Goal: Information Seeking & Learning: Learn about a topic

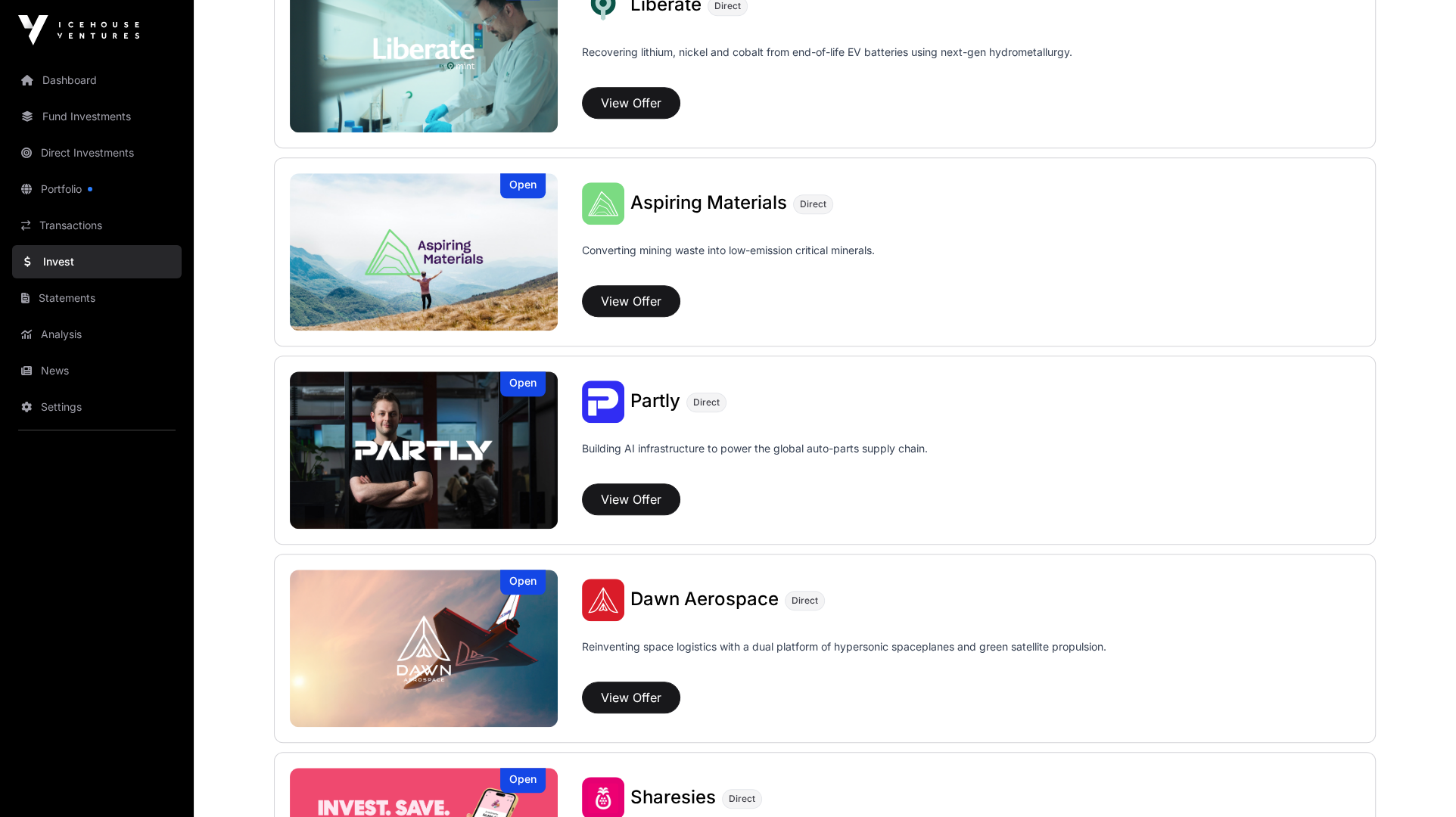
scroll to position [1330, 0]
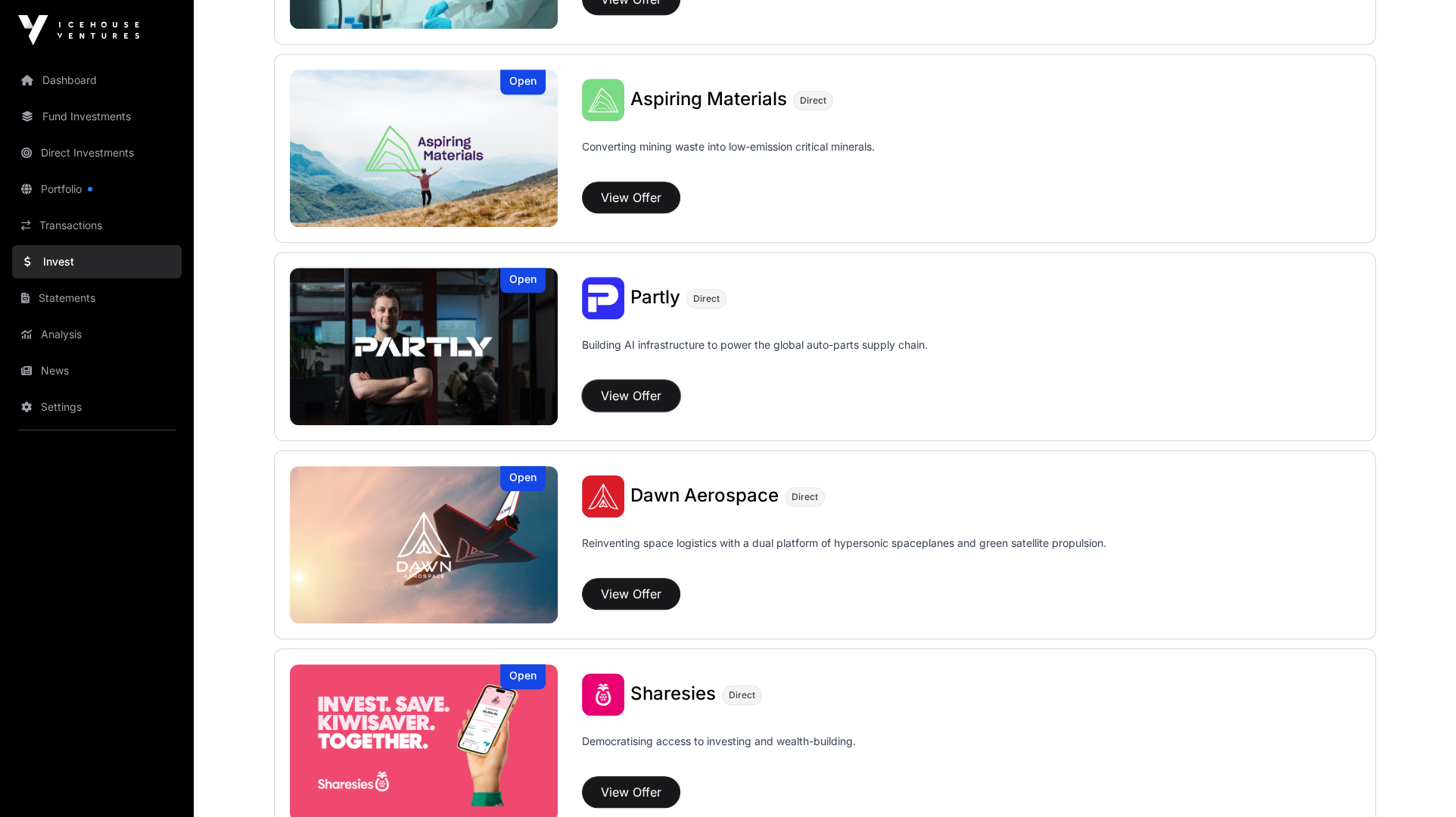
click at [636, 392] on button "View Offer" at bounding box center [631, 395] width 98 height 32
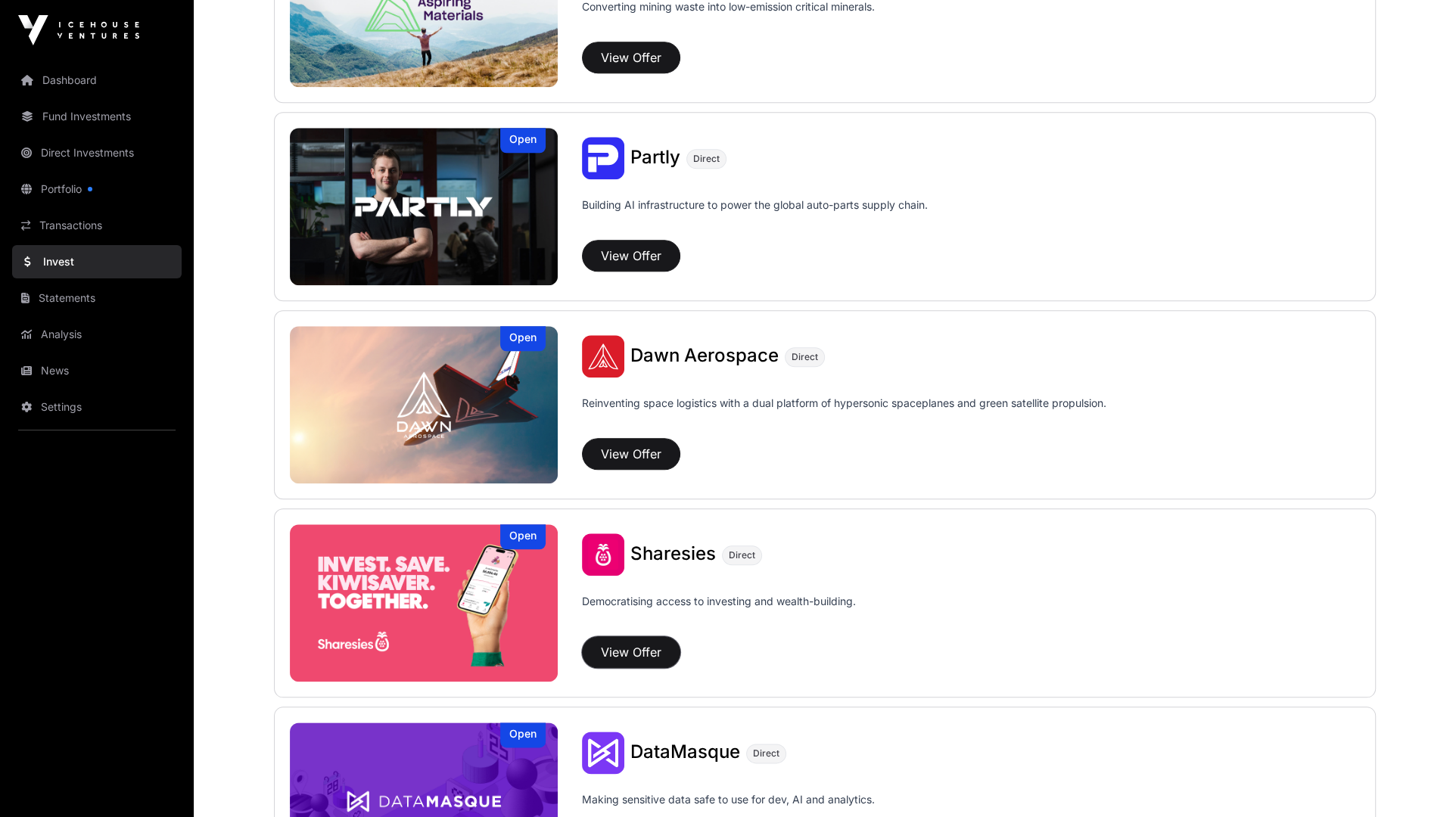
scroll to position [1574, 0]
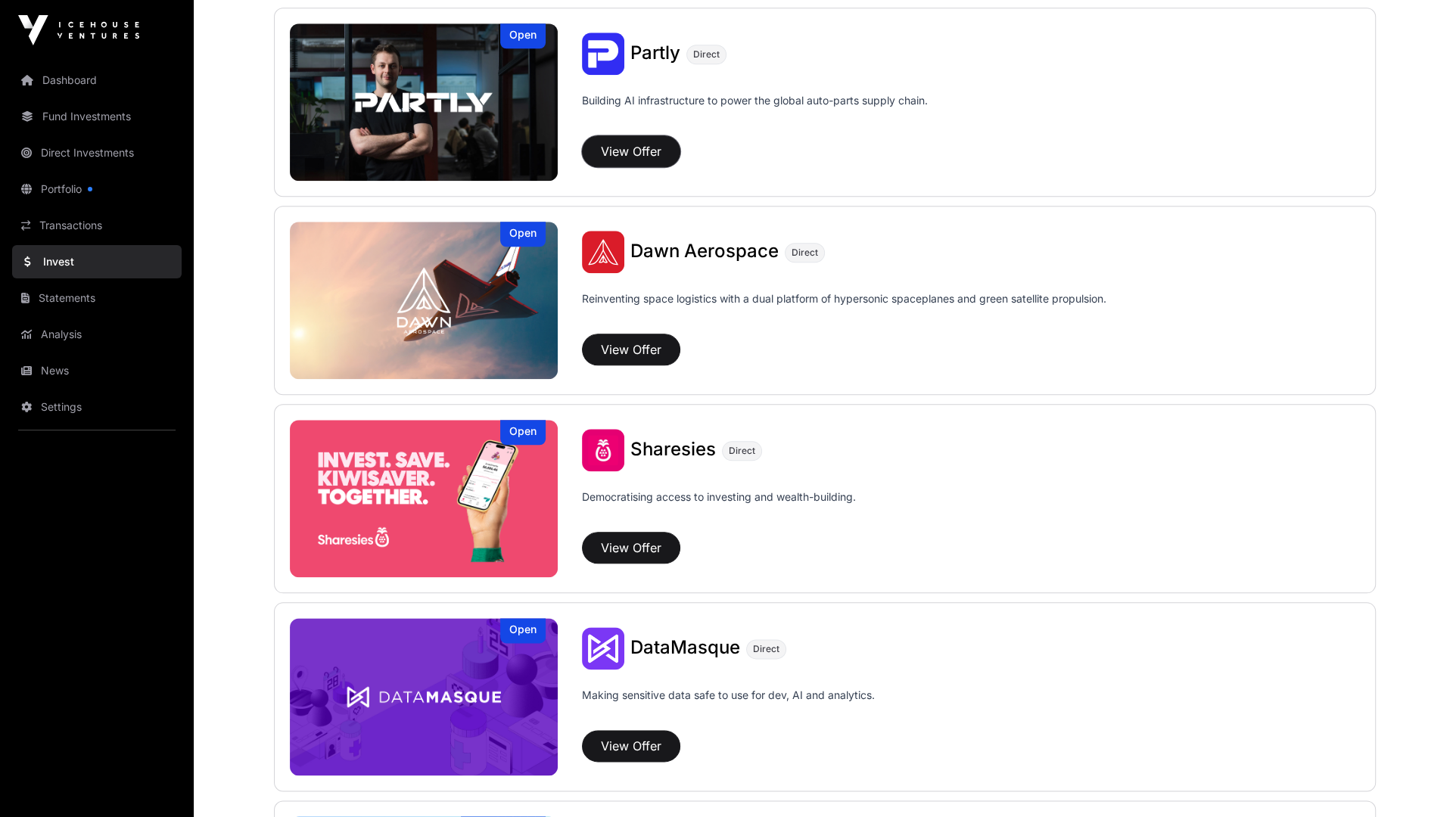
click at [665, 143] on button "View Offer" at bounding box center [631, 152] width 98 height 32
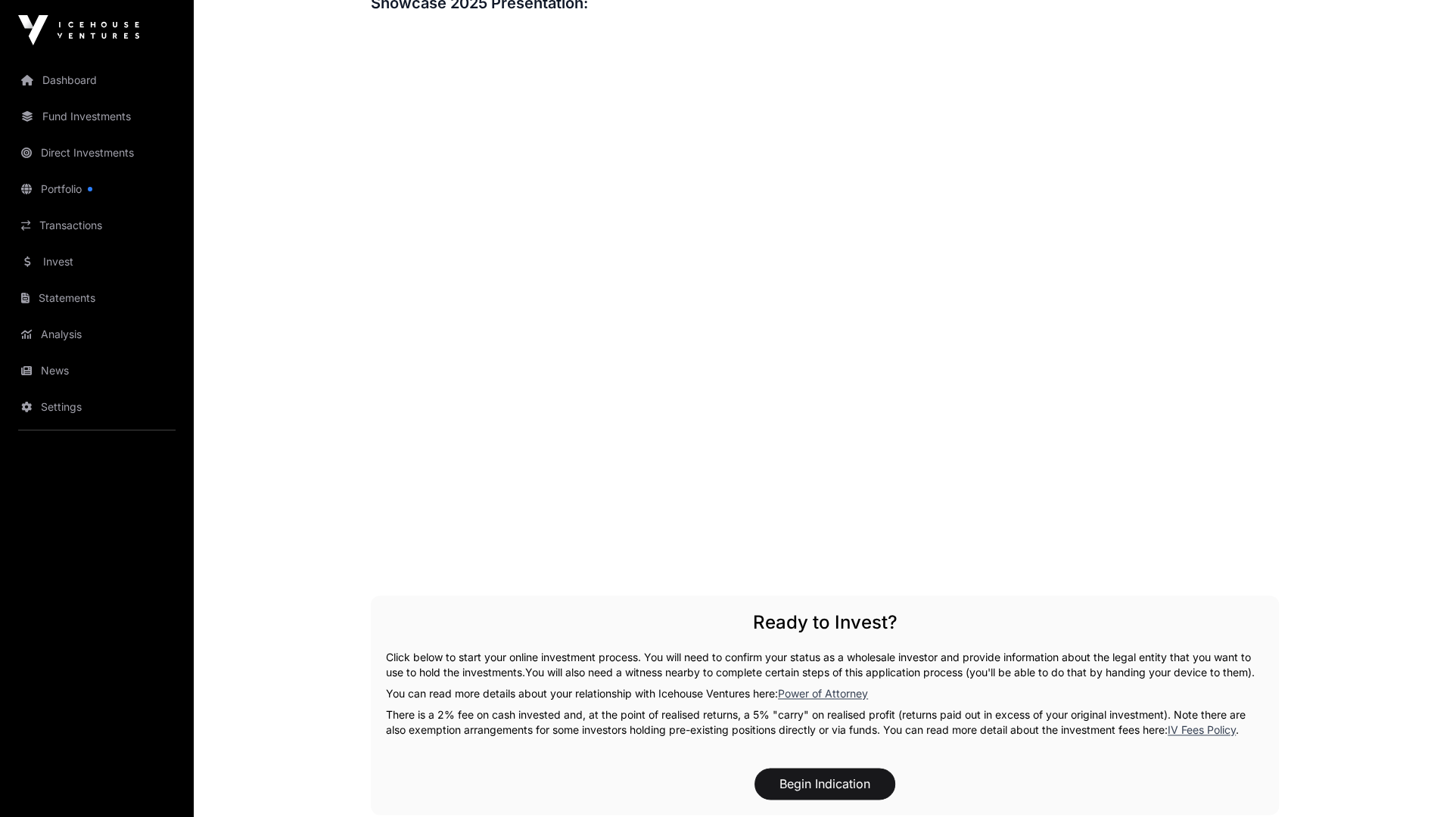
scroll to position [1929, 0]
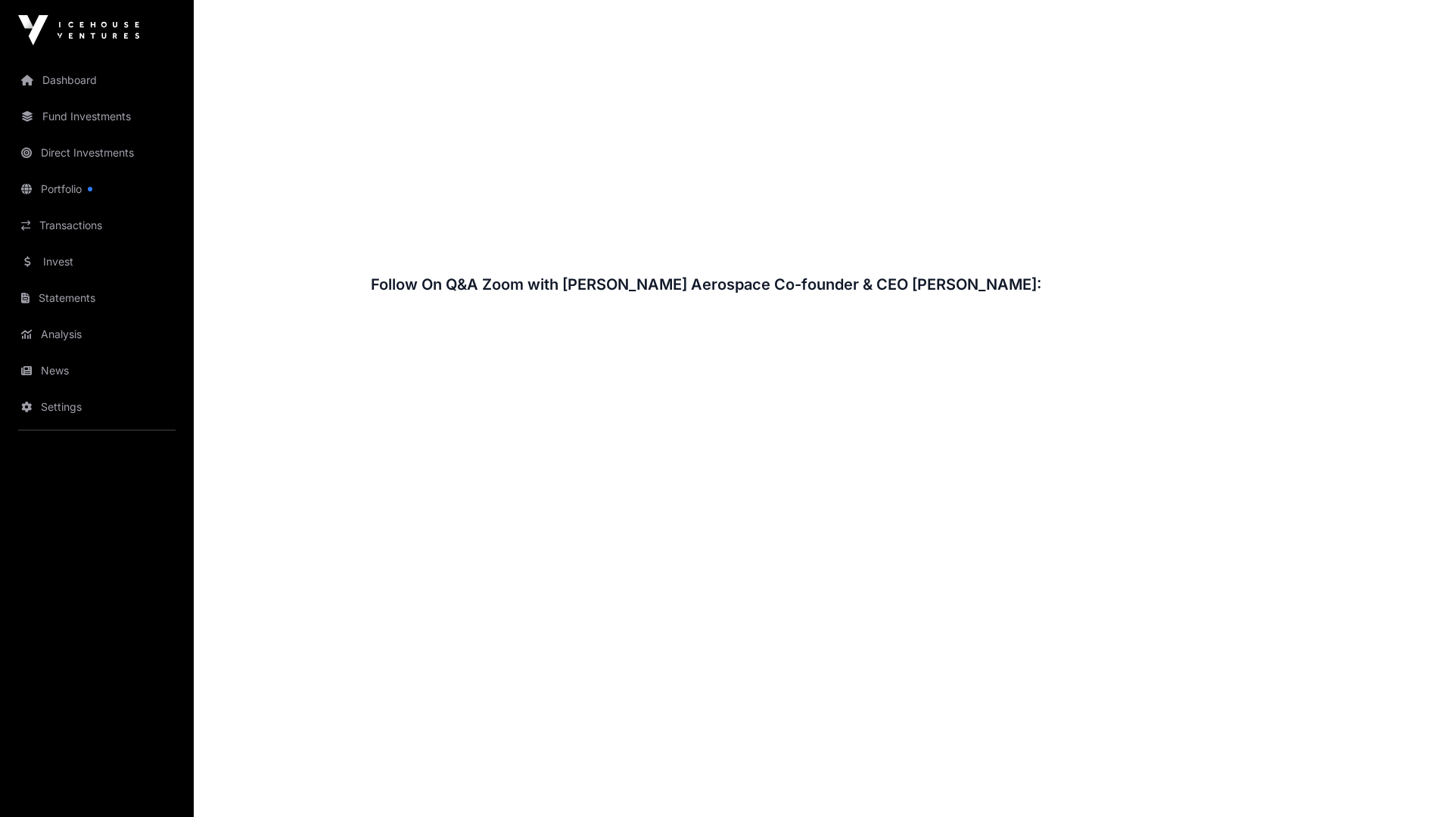
scroll to position [2211, 0]
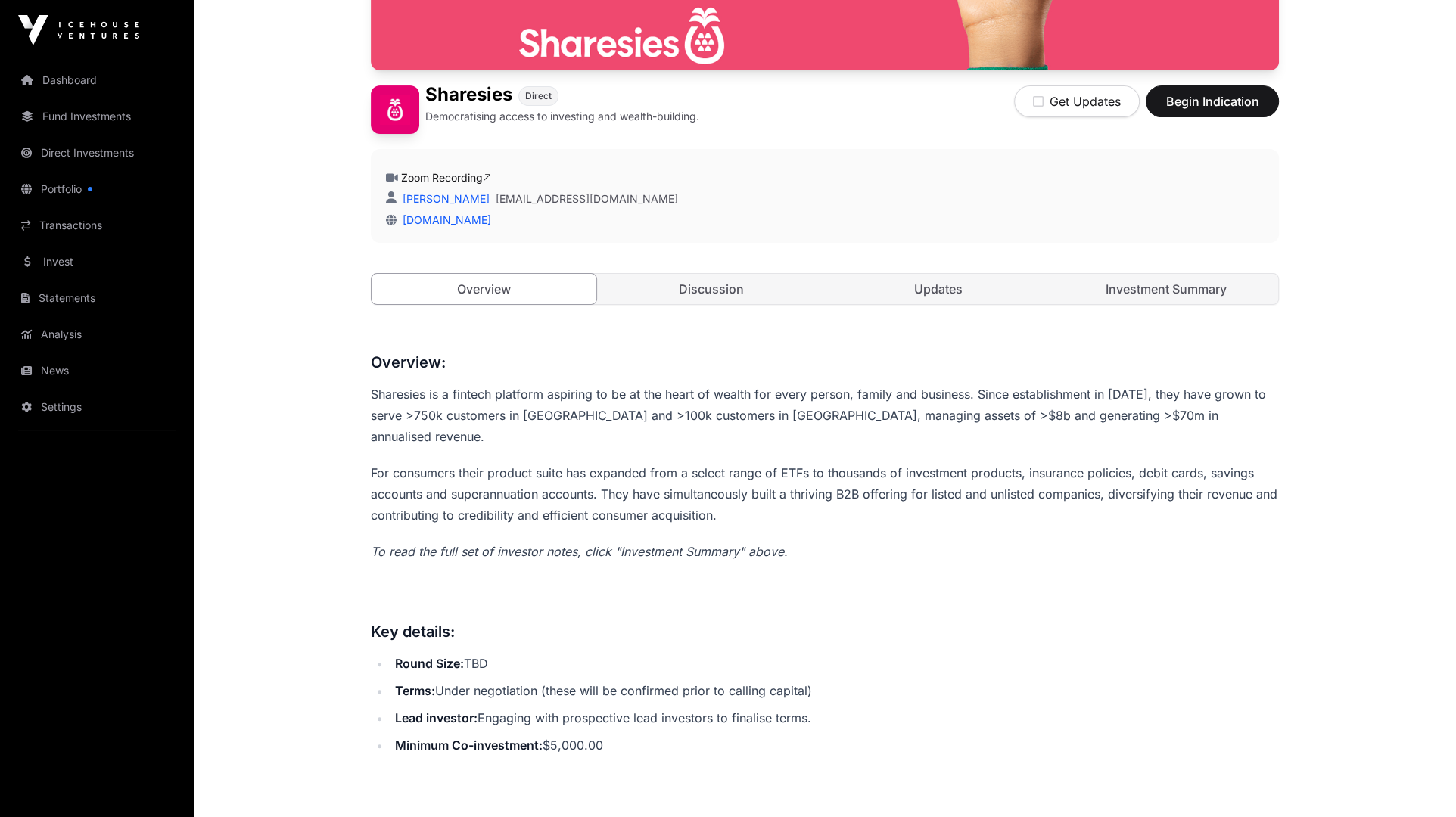
scroll to position [424, 0]
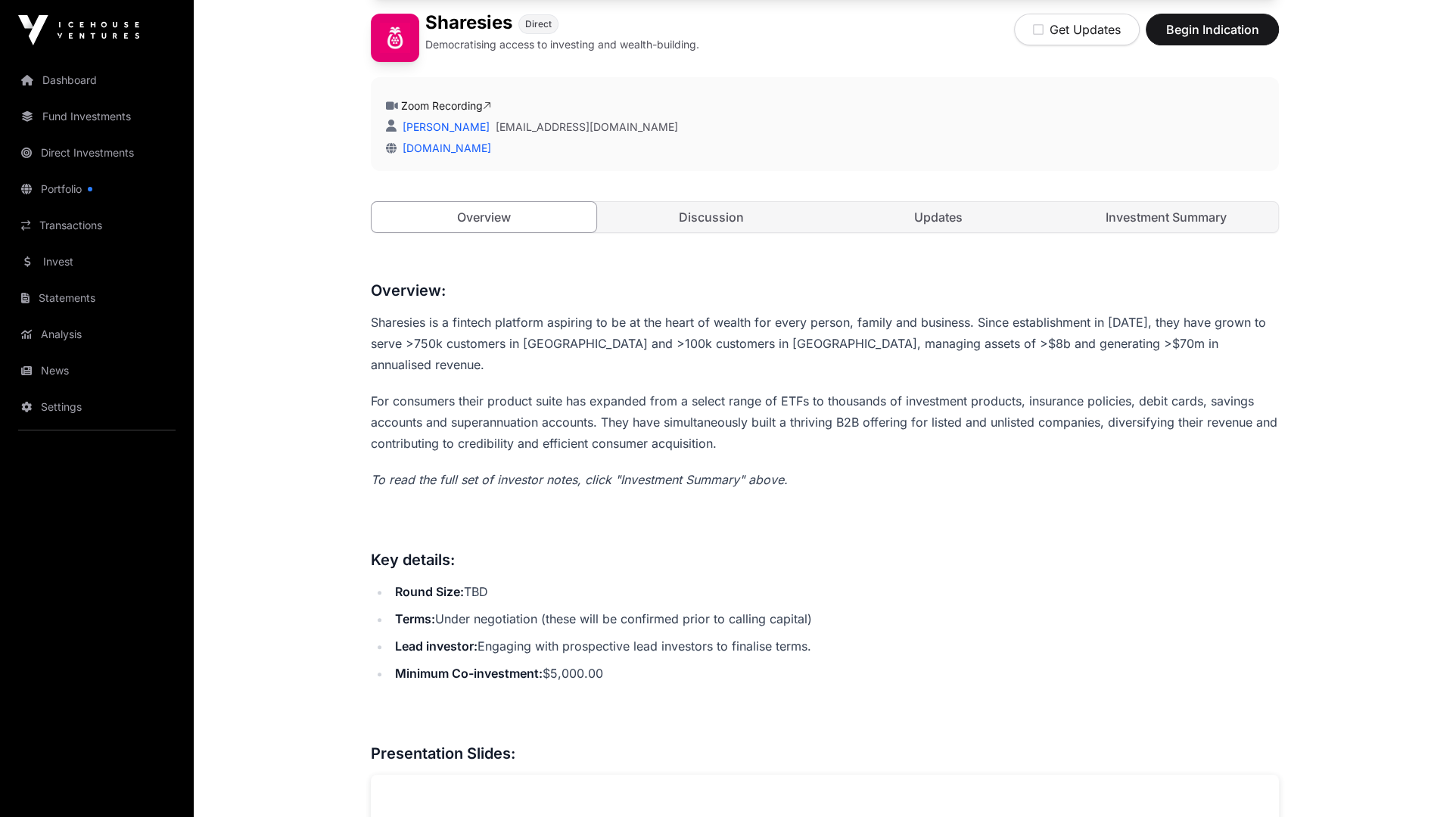
drag, startPoint x: 473, startPoint y: 342, endPoint x: 520, endPoint y: 345, distance: 47.1
click at [520, 345] on p "Sharesies is a fintech platform aspiring to be at the heart of wealth for every…" at bounding box center [825, 344] width 908 height 64
click at [548, 344] on p "Sharesies is a fintech platform aspiring to be at the heart of wealth for every…" at bounding box center [825, 344] width 908 height 64
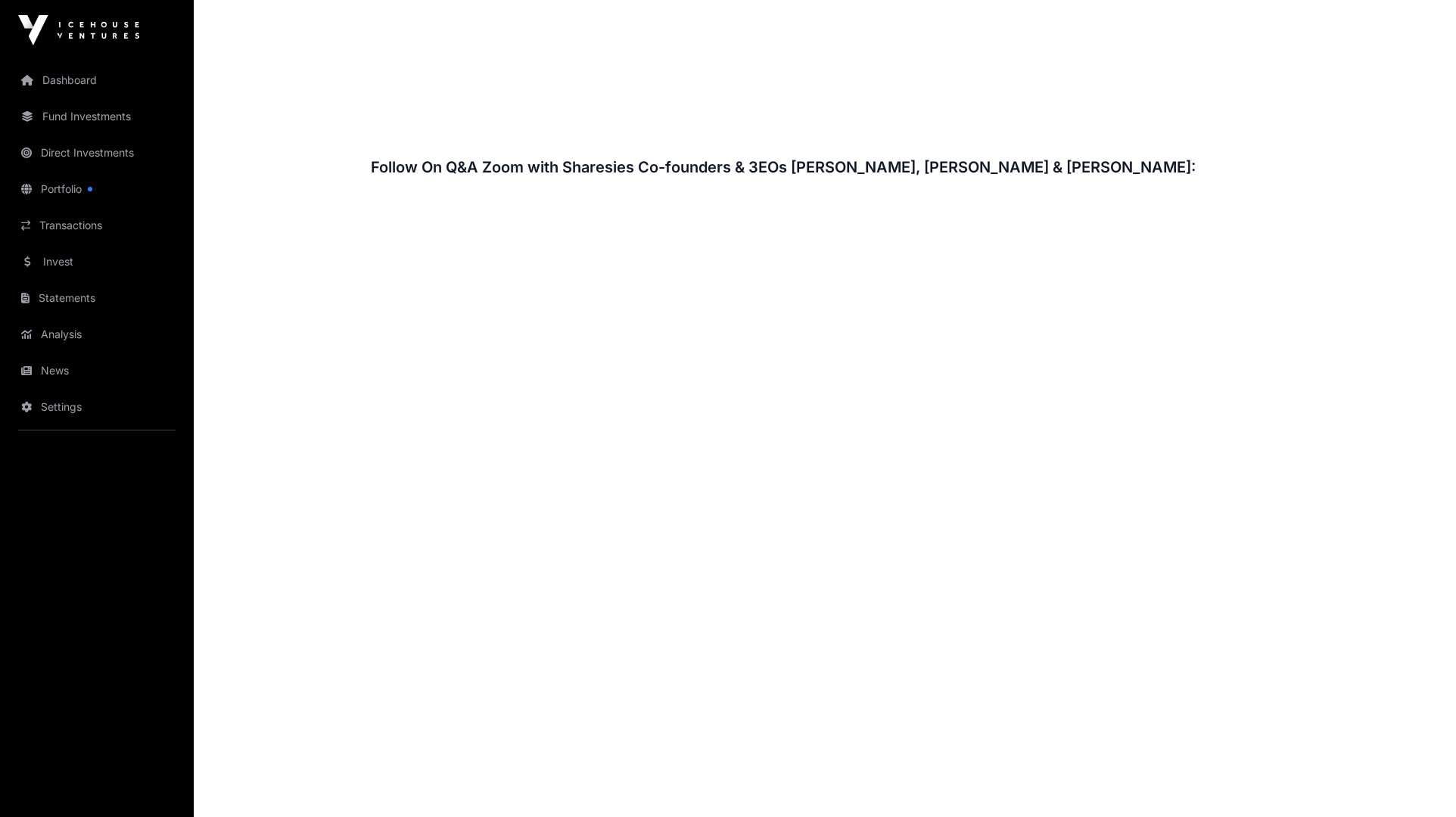
scroll to position [2272, 0]
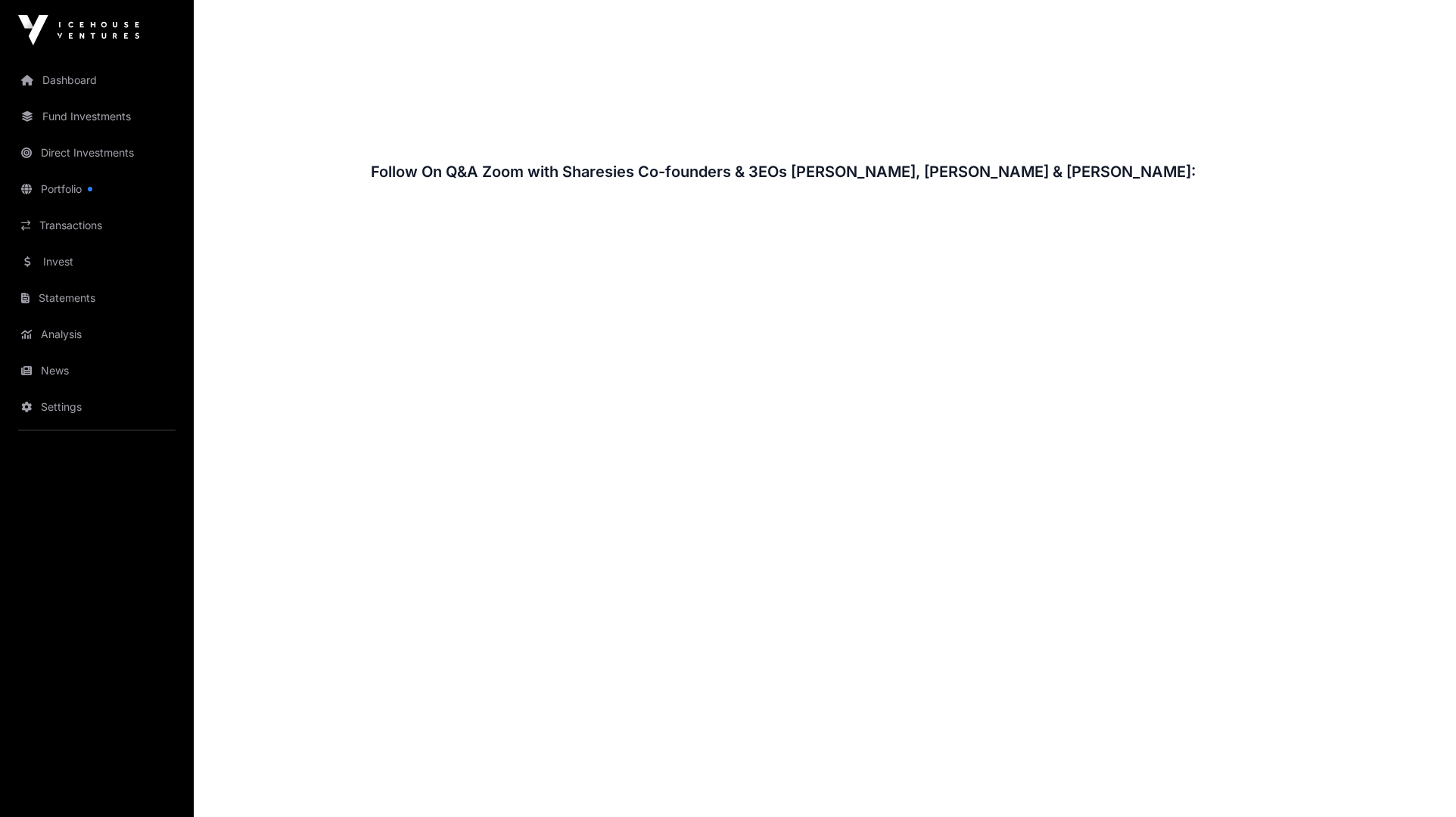
scroll to position [2230, 0]
